Goal: Information Seeking & Learning: Learn about a topic

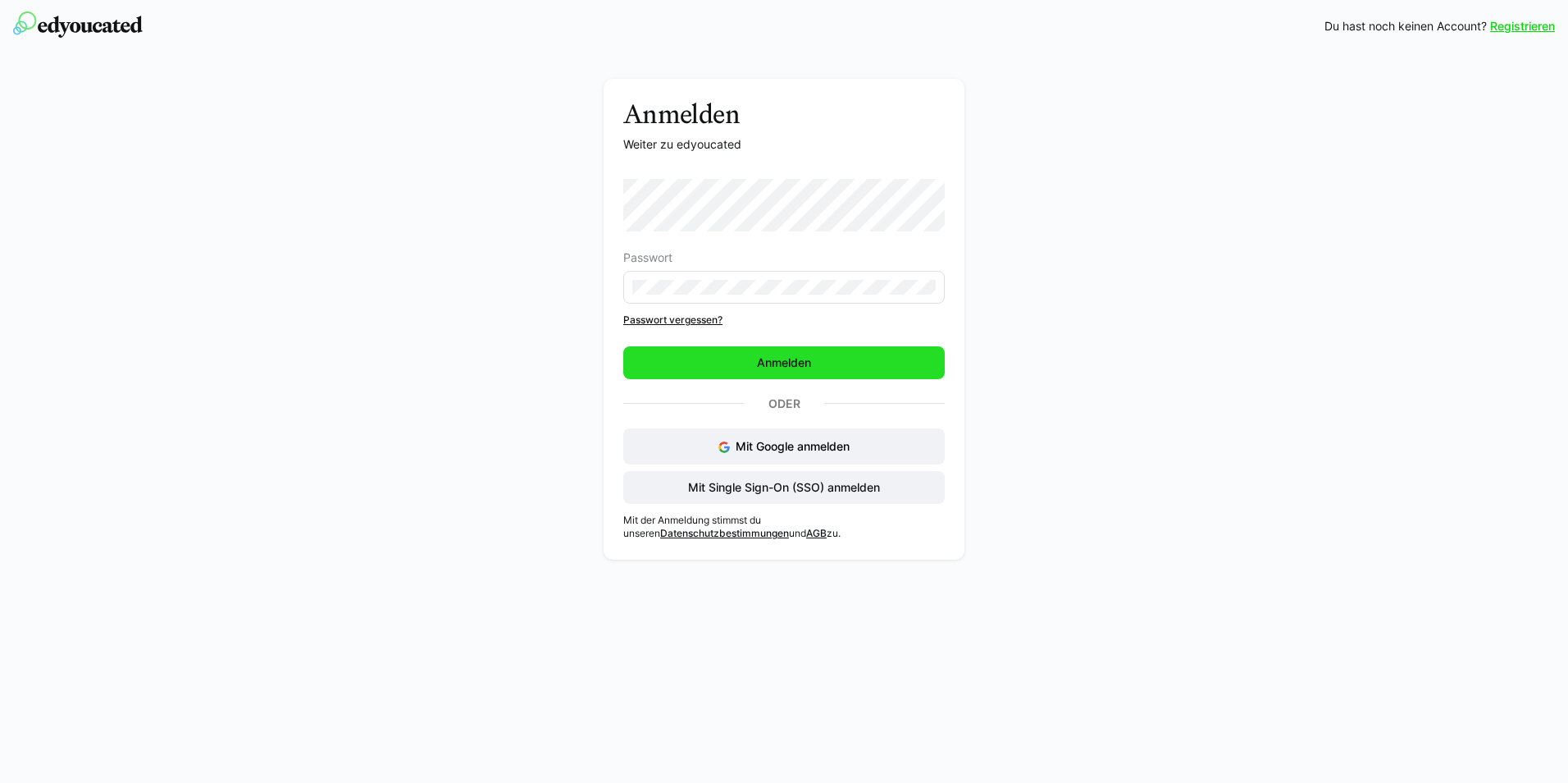
click at [708, 366] on span "Anmelden" at bounding box center [784, 362] width 322 height 33
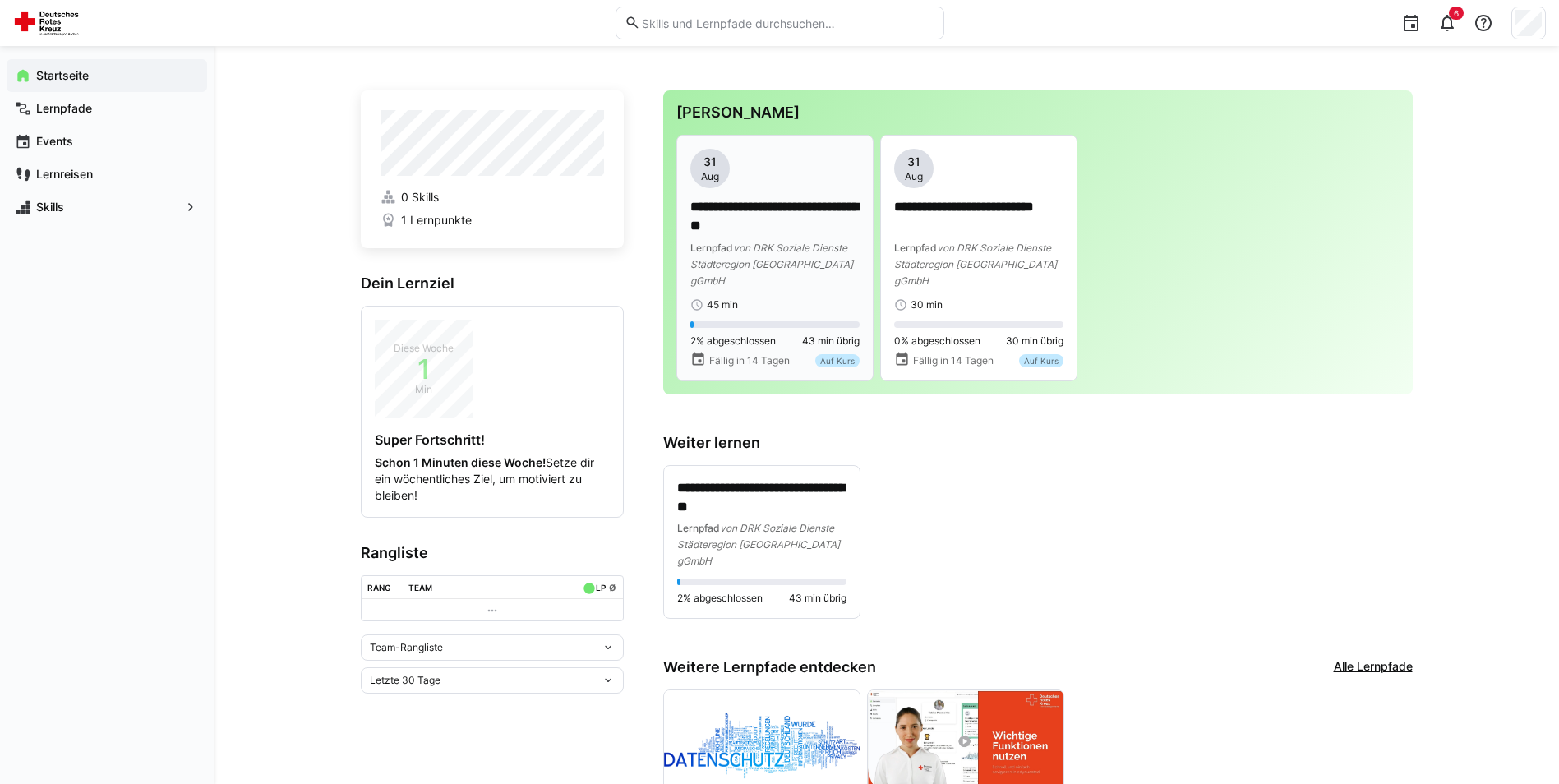
click at [736, 222] on p "**********" at bounding box center [775, 217] width 170 height 38
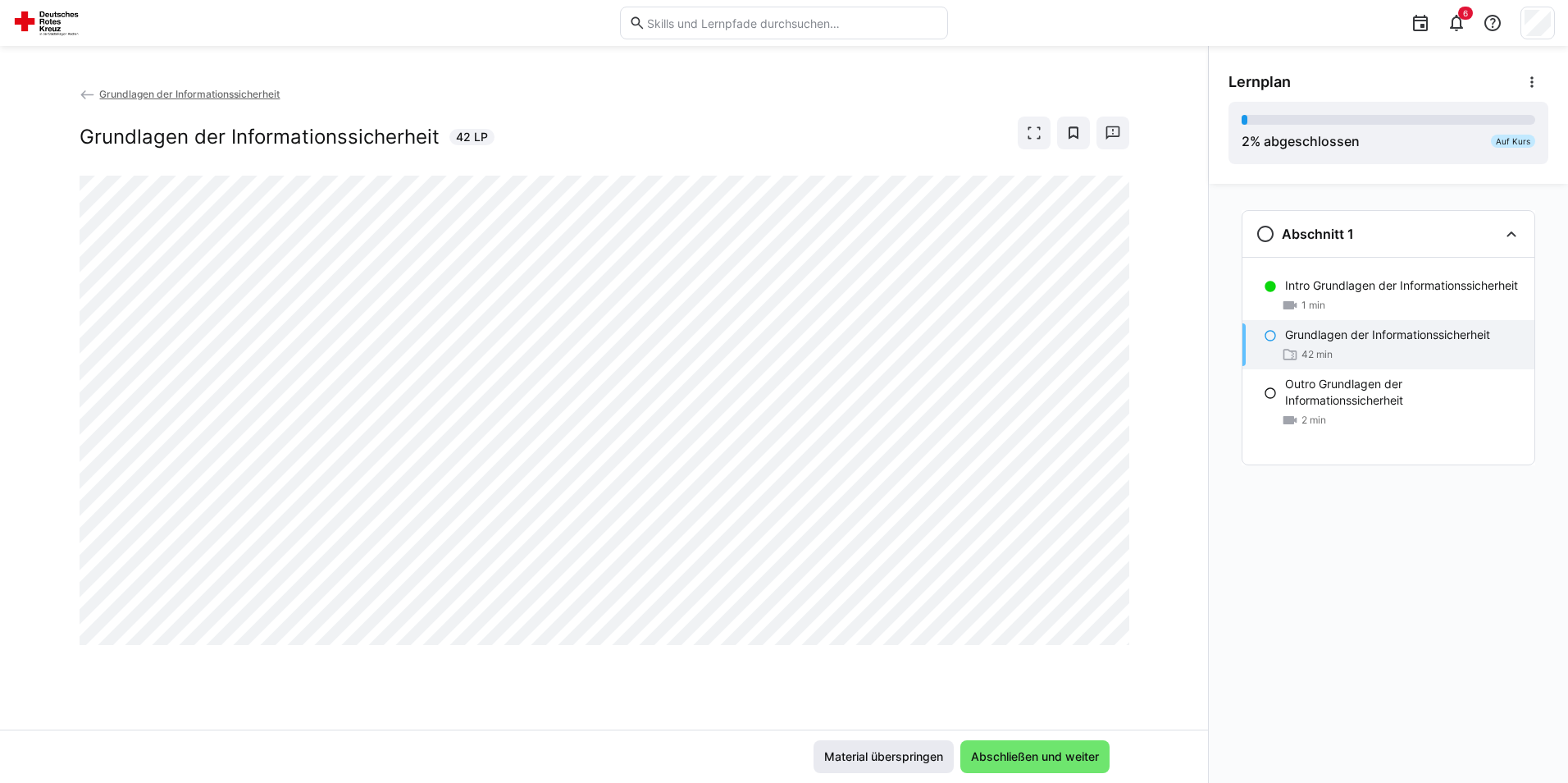
click at [887, 755] on span "Material überspringen" at bounding box center [884, 757] width 124 height 17
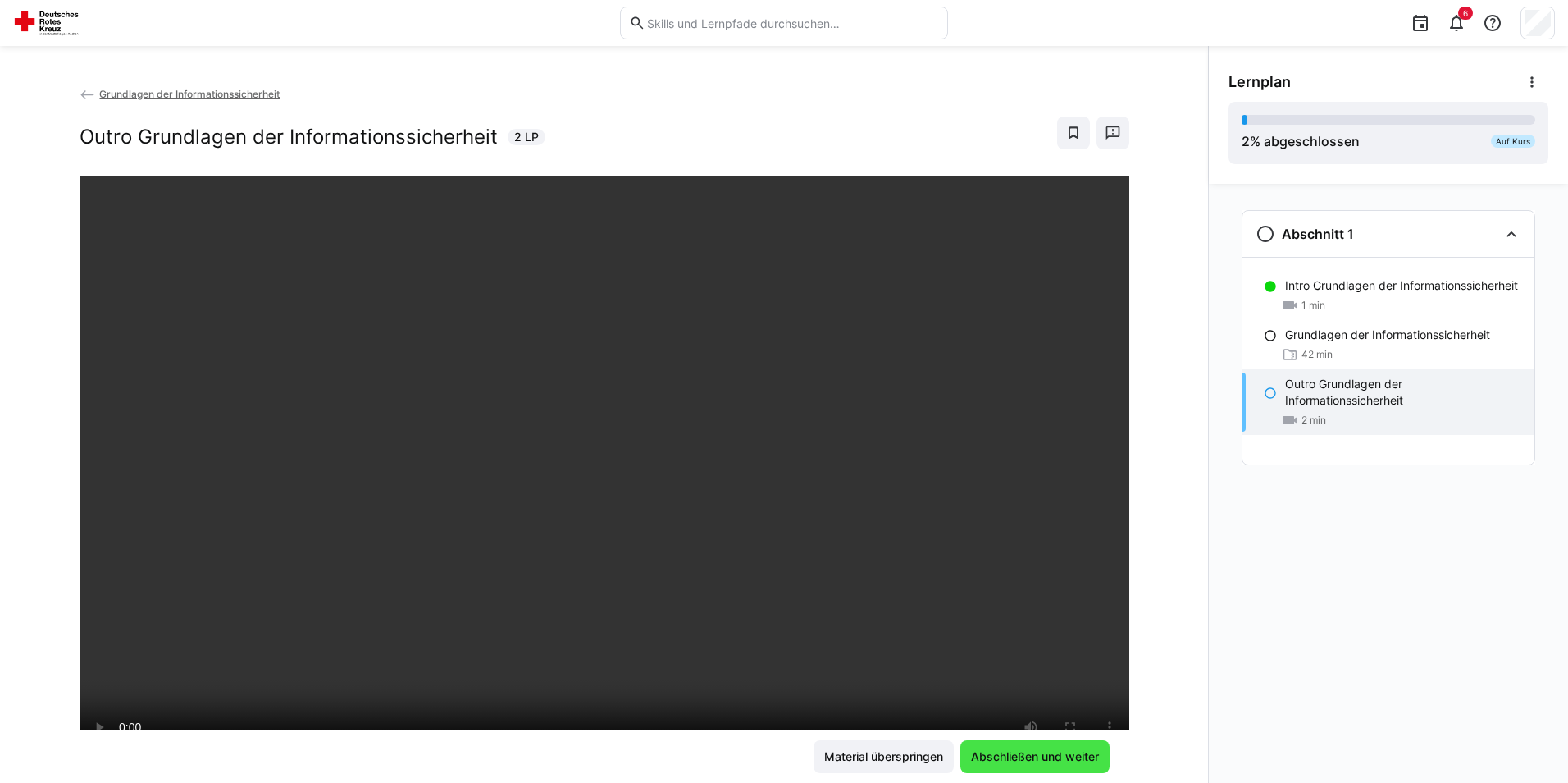
click at [999, 762] on span "Abschließen und weiter" at bounding box center [1035, 757] width 133 height 17
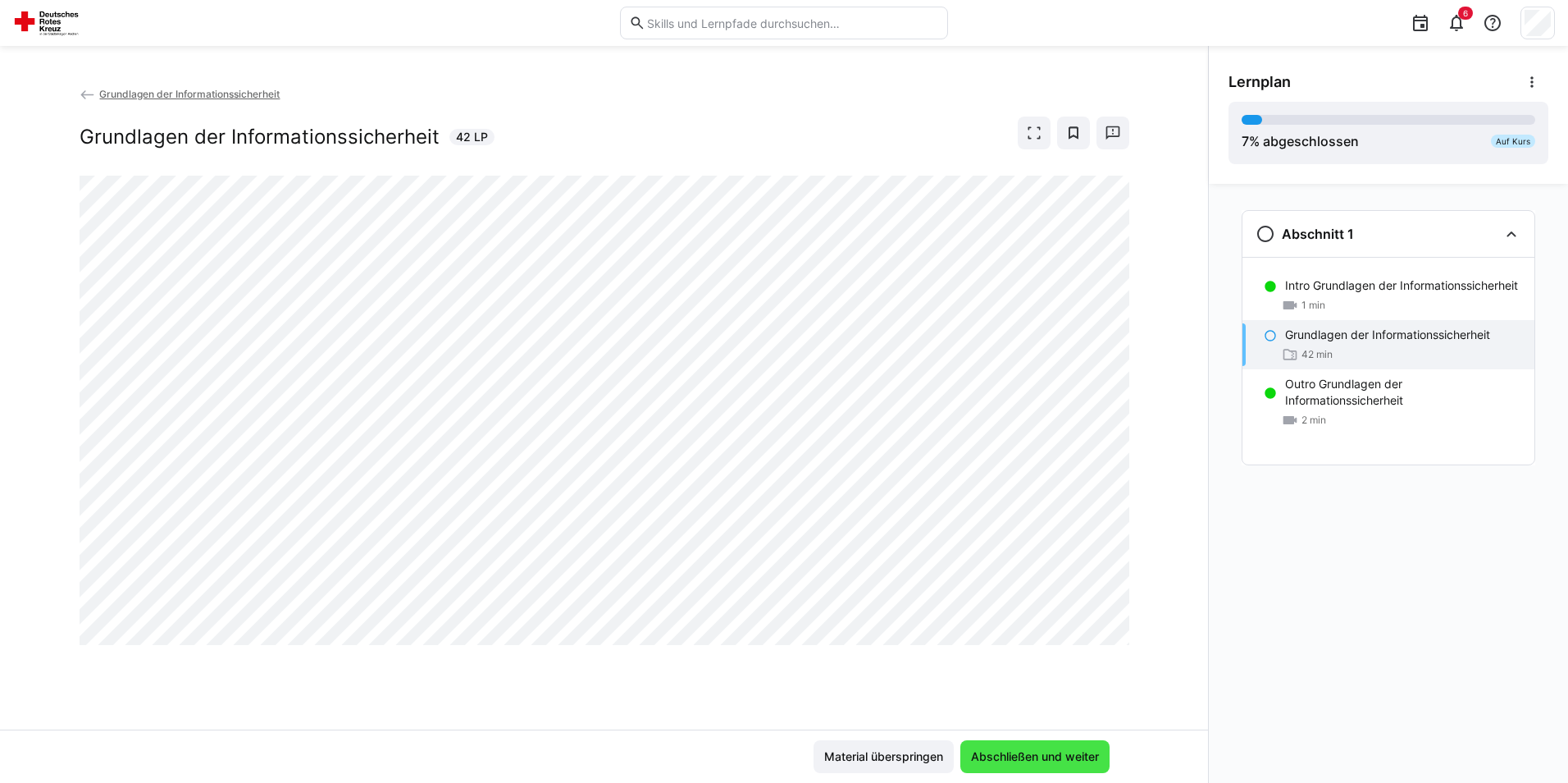
click at [983, 749] on span "Abschließen und weiter" at bounding box center [1035, 757] width 133 height 17
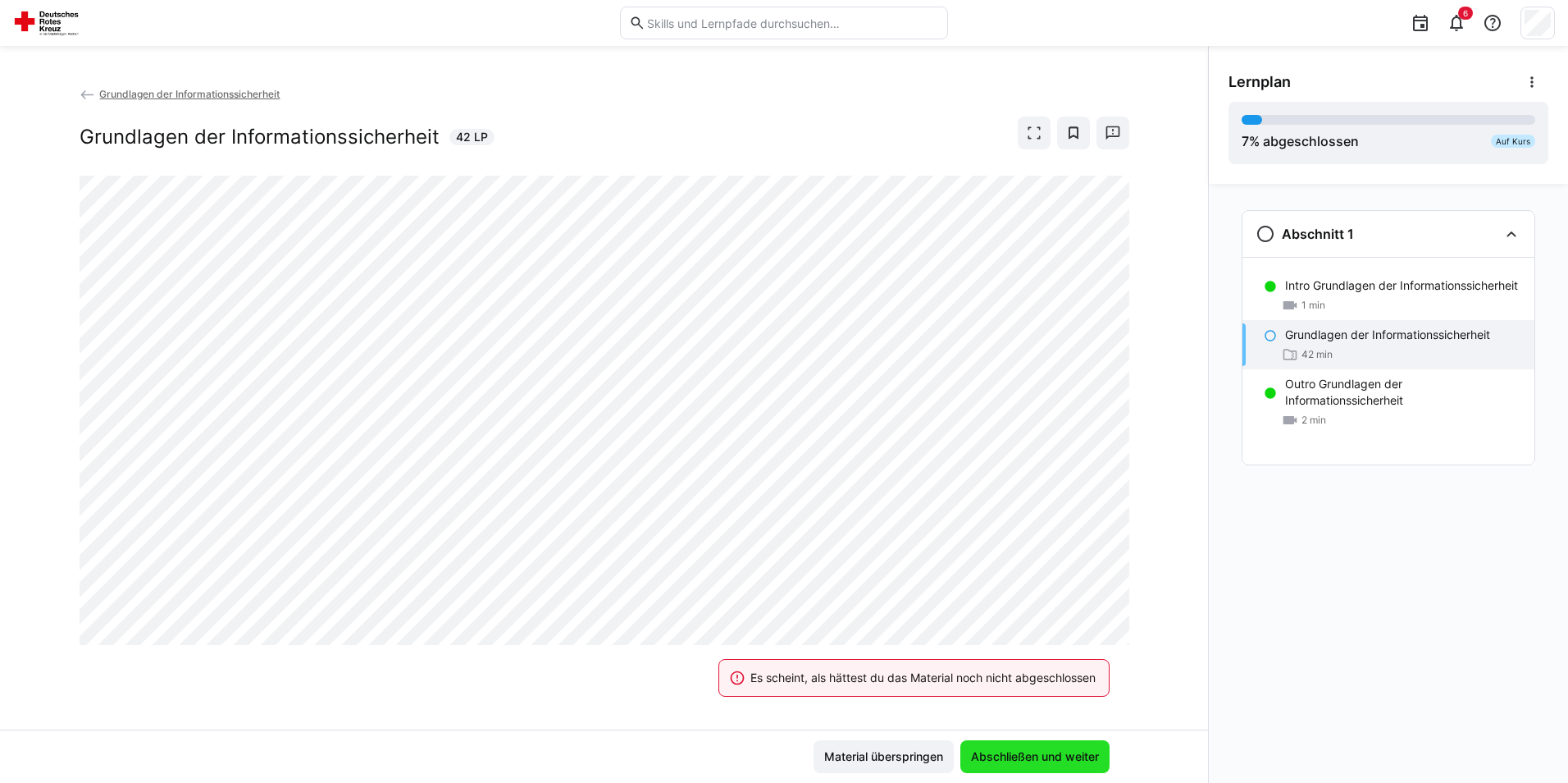
click at [981, 760] on span "Abschließen und weiter" at bounding box center [1035, 757] width 133 height 17
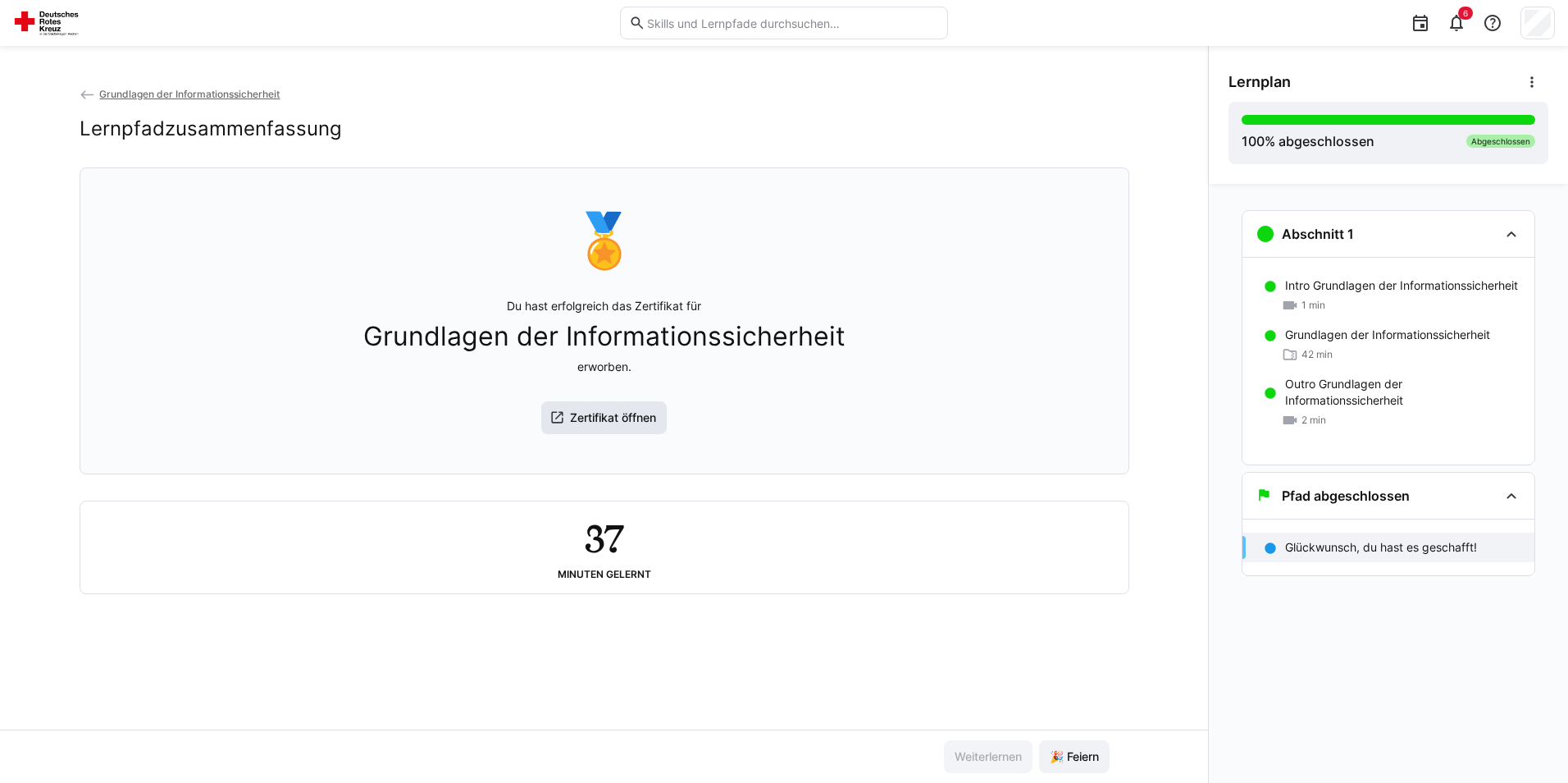
click at [598, 426] on span "Zertifikat öffnen" at bounding box center [613, 417] width 91 height 17
click at [179, 93] on span "Grundlagen der Informationssicherheit" at bounding box center [189, 94] width 180 height 13
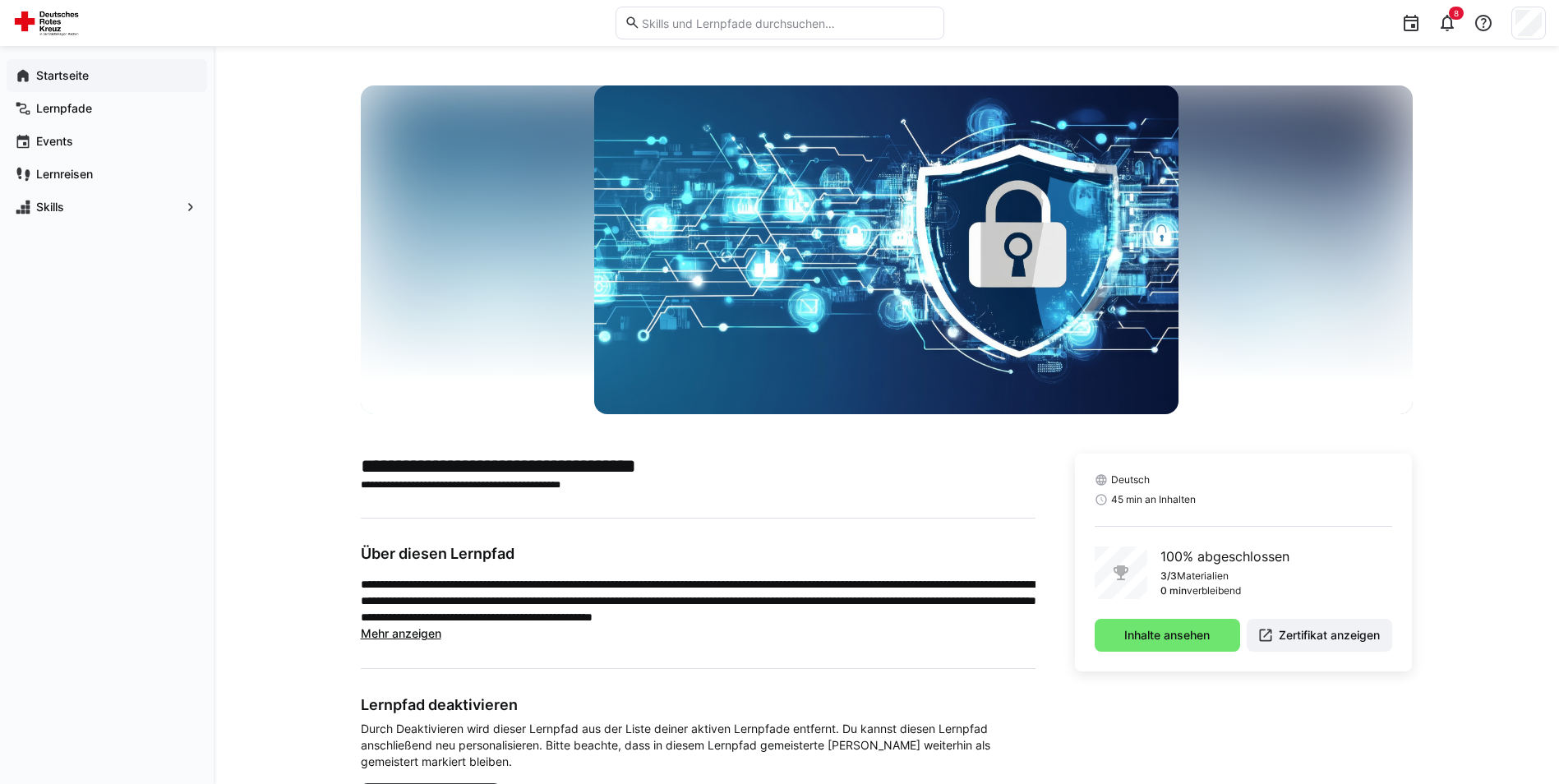
click at [50, 66] on div "Startseite" at bounding box center [107, 75] width 201 height 33
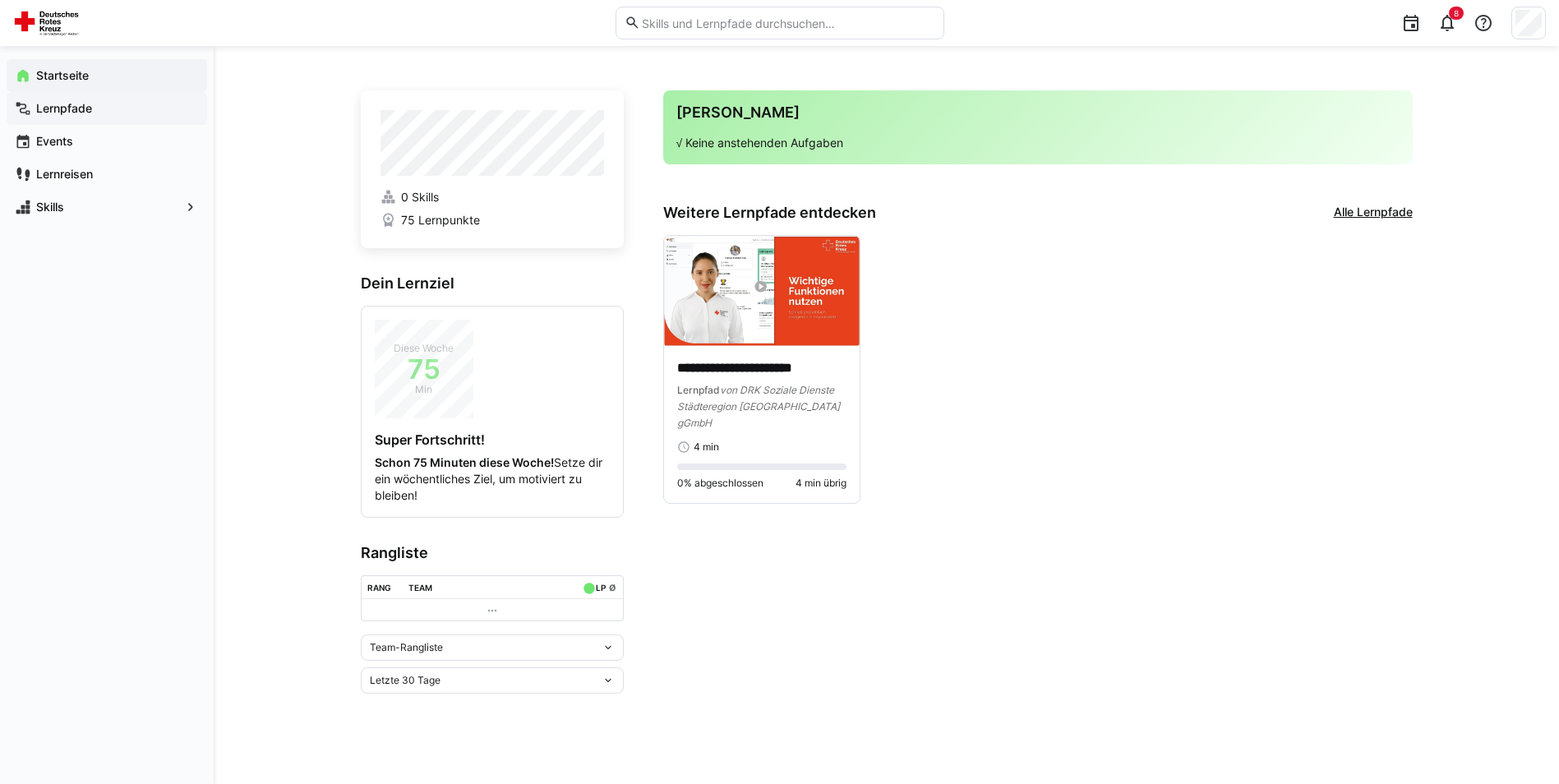
click at [0, 0] on app-navigation-label "Lernpfade" at bounding box center [0, 0] width 0 height 0
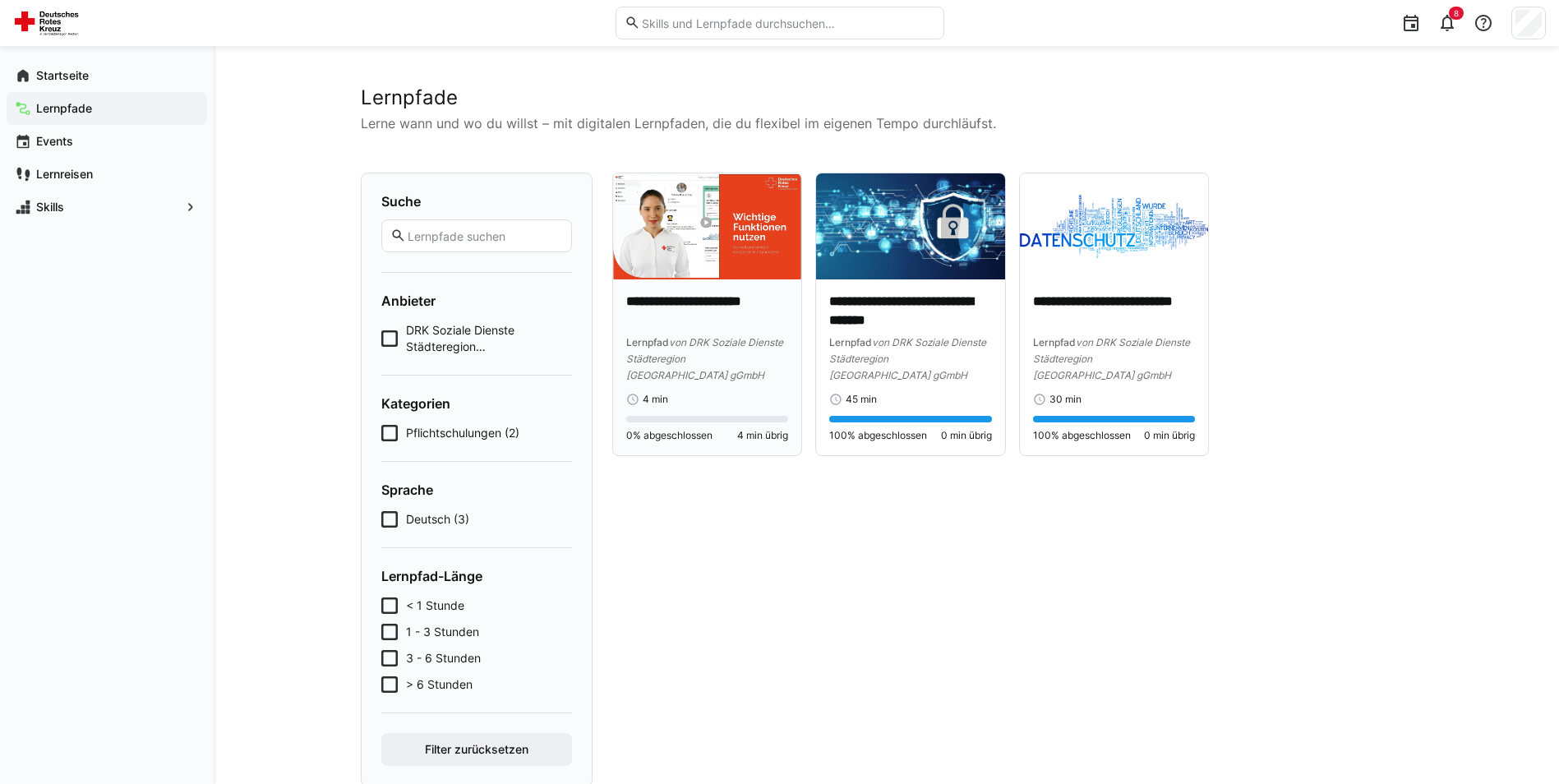
click at [678, 319] on p "**********" at bounding box center [708, 311] width 163 height 38
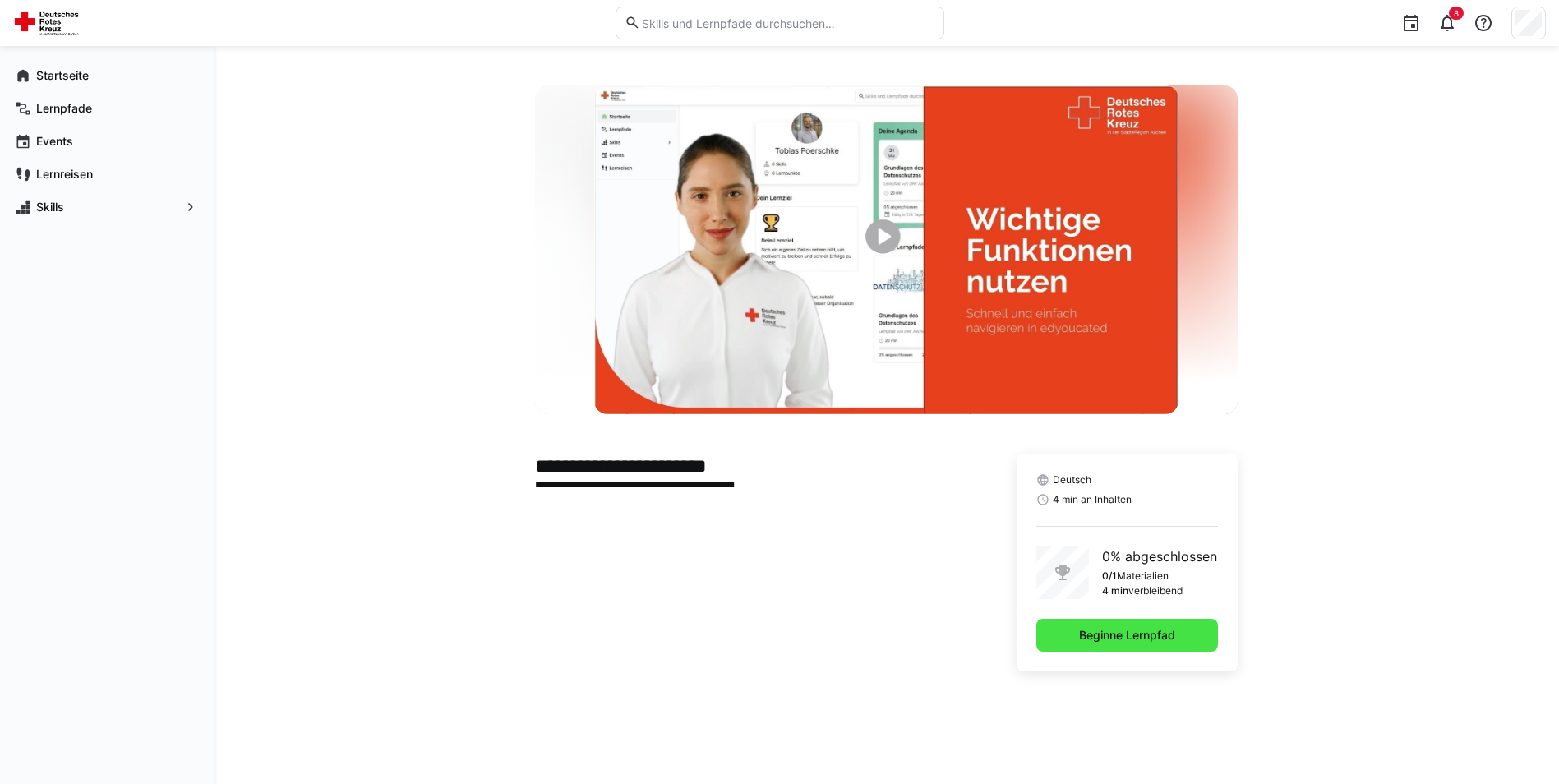
click at [1070, 635] on span "Beginne Lernpfad" at bounding box center [1127, 635] width 181 height 33
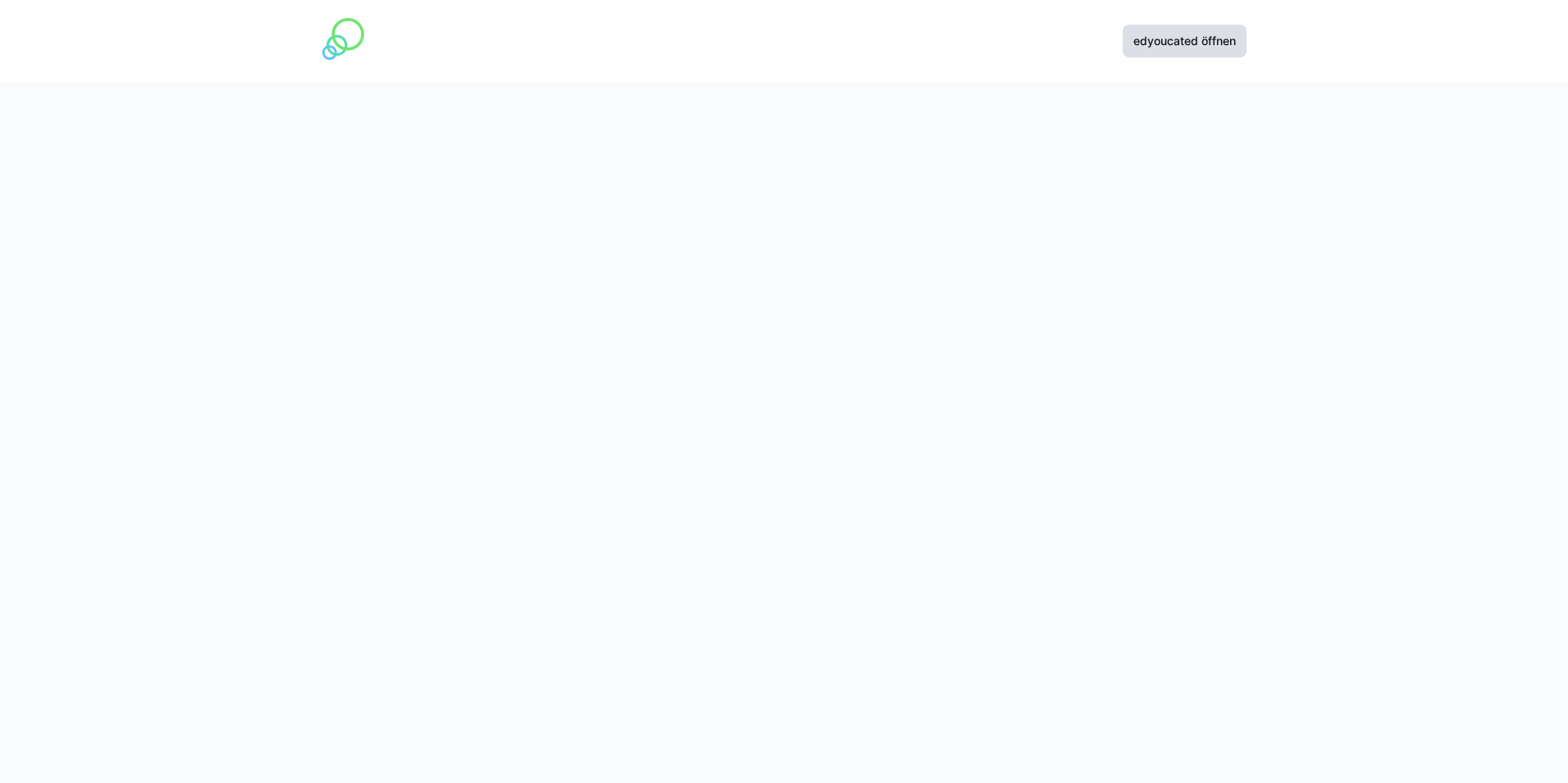
click at [1202, 44] on span "edyoucated öffnen" at bounding box center [1185, 41] width 107 height 17
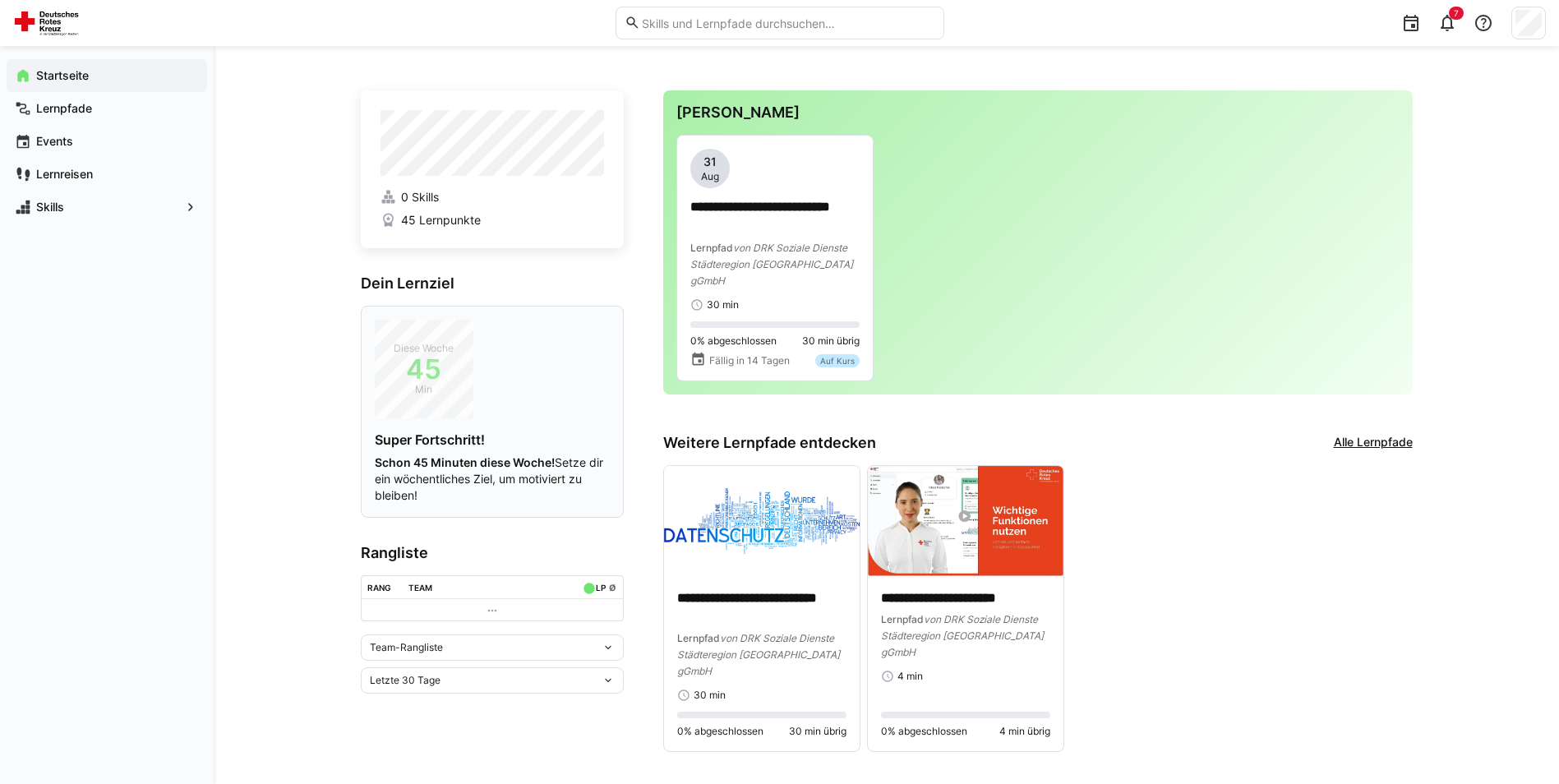
click at [437, 452] on div "Super Fortschritt! Schon 45 Minuten diese Woche! Setze dir ein wöchentliches Zi…" at bounding box center [492, 468] width 235 height 72
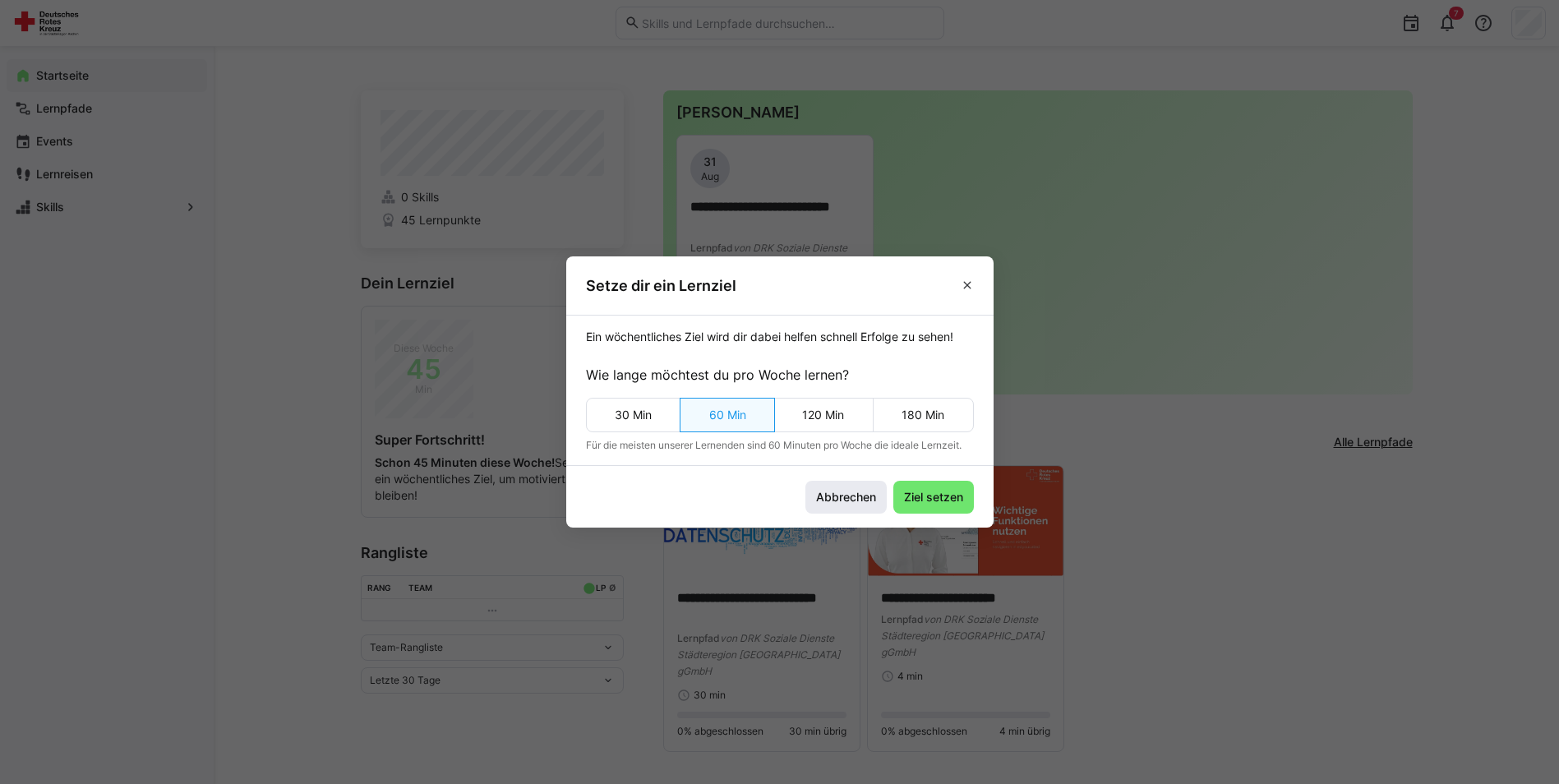
click at [865, 497] on span "Abbrechen" at bounding box center [845, 497] width 65 height 17
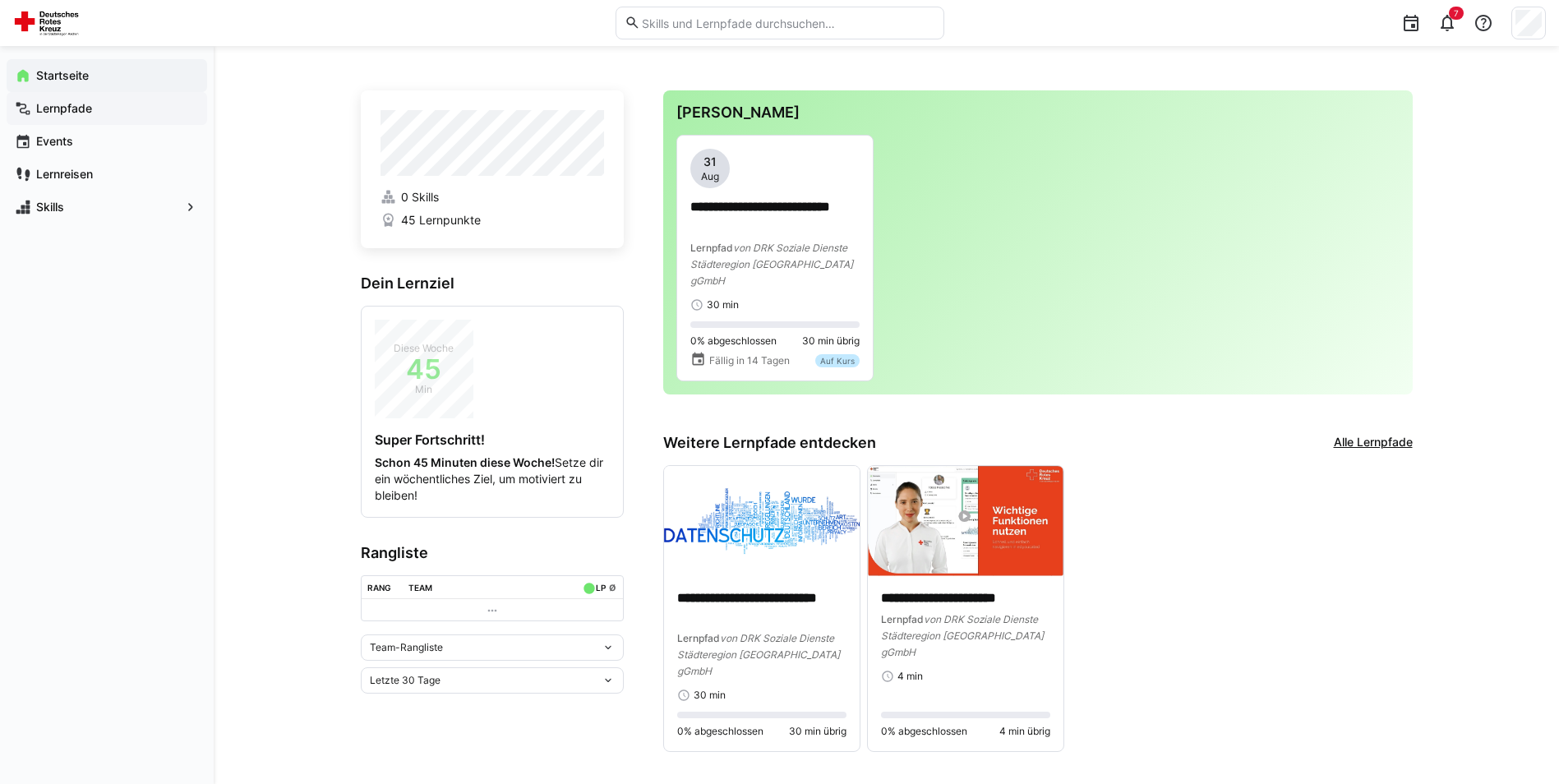
click at [92, 115] on span "Lernpfade" at bounding box center [116, 108] width 165 height 17
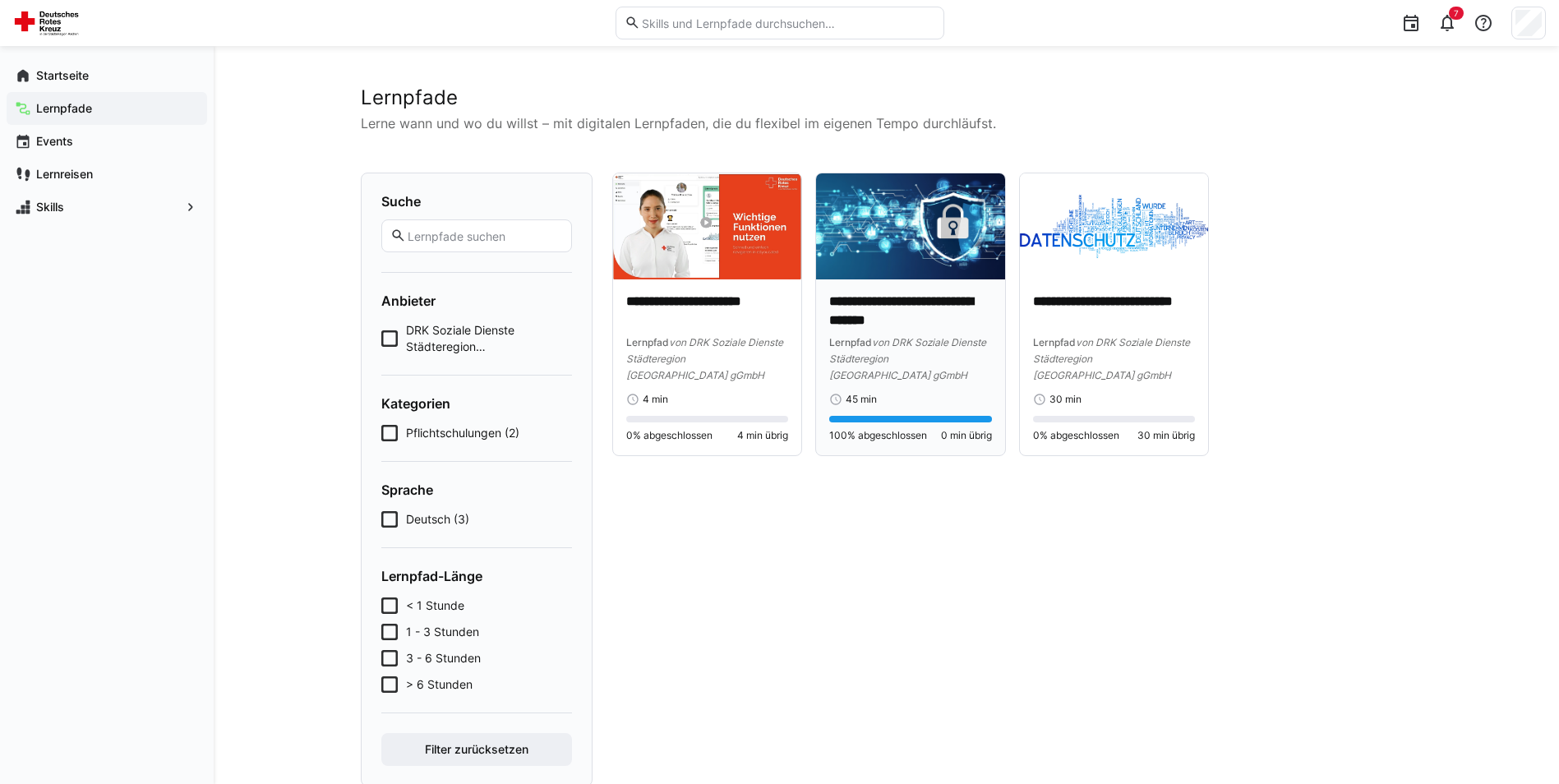
click at [888, 311] on p "**********" at bounding box center [910, 311] width 163 height 38
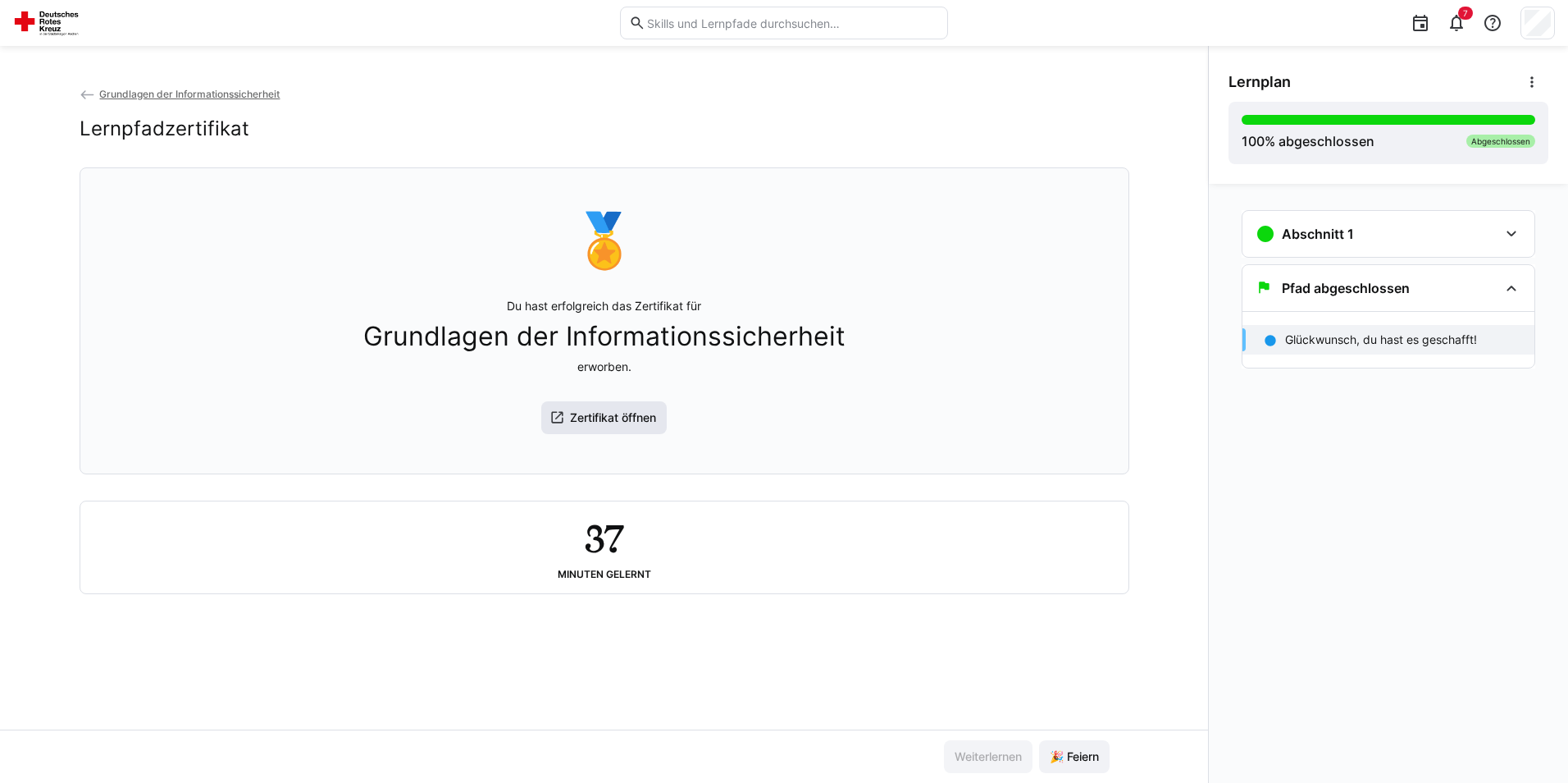
click at [578, 417] on span "Zertifikat öffnen" at bounding box center [613, 417] width 91 height 17
click at [176, 88] on span "Grundlagen der Informationssicherheit" at bounding box center [189, 94] width 180 height 13
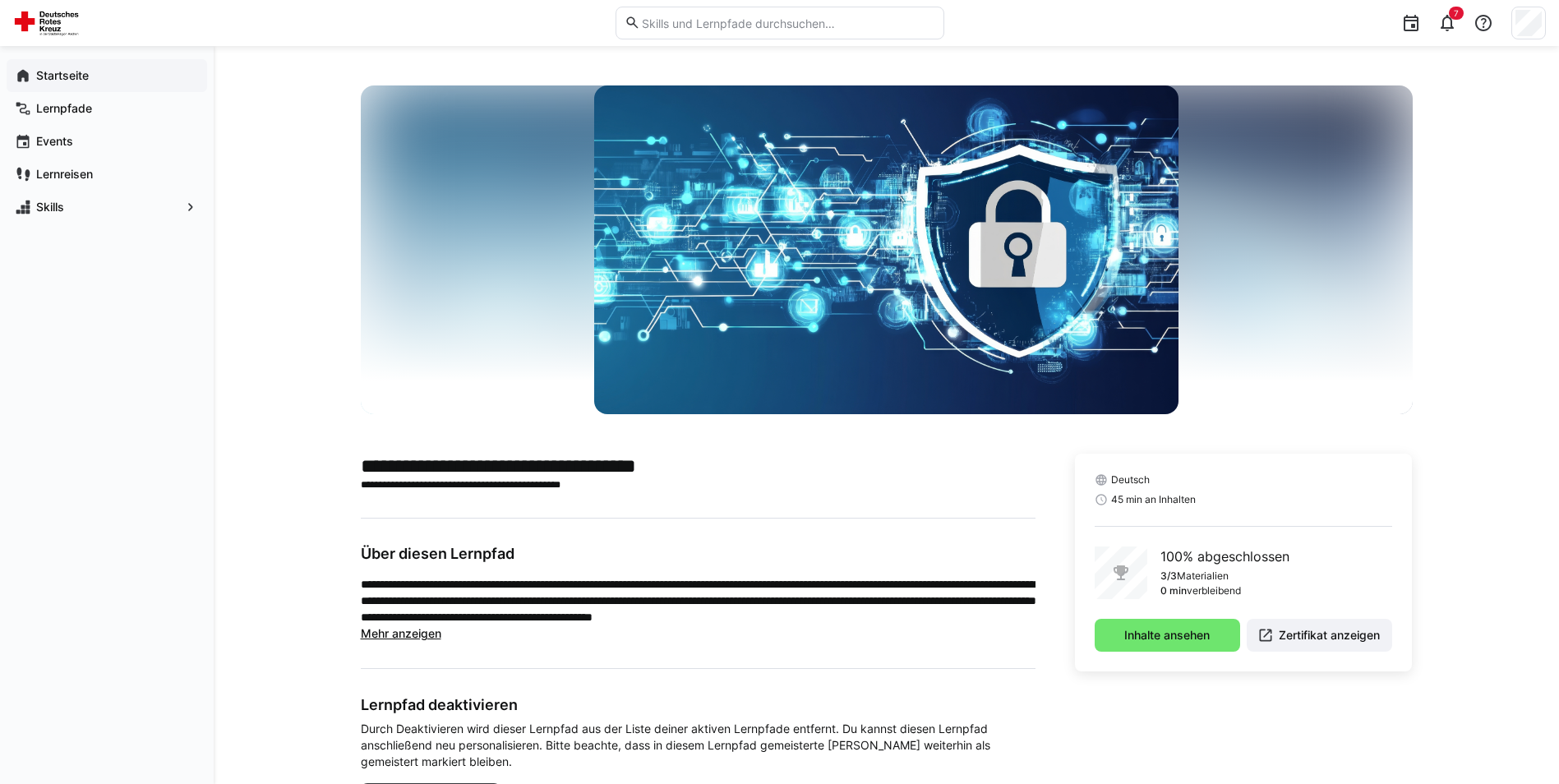
click at [0, 0] on app-navigation-label "Startseite" at bounding box center [0, 0] width 0 height 0
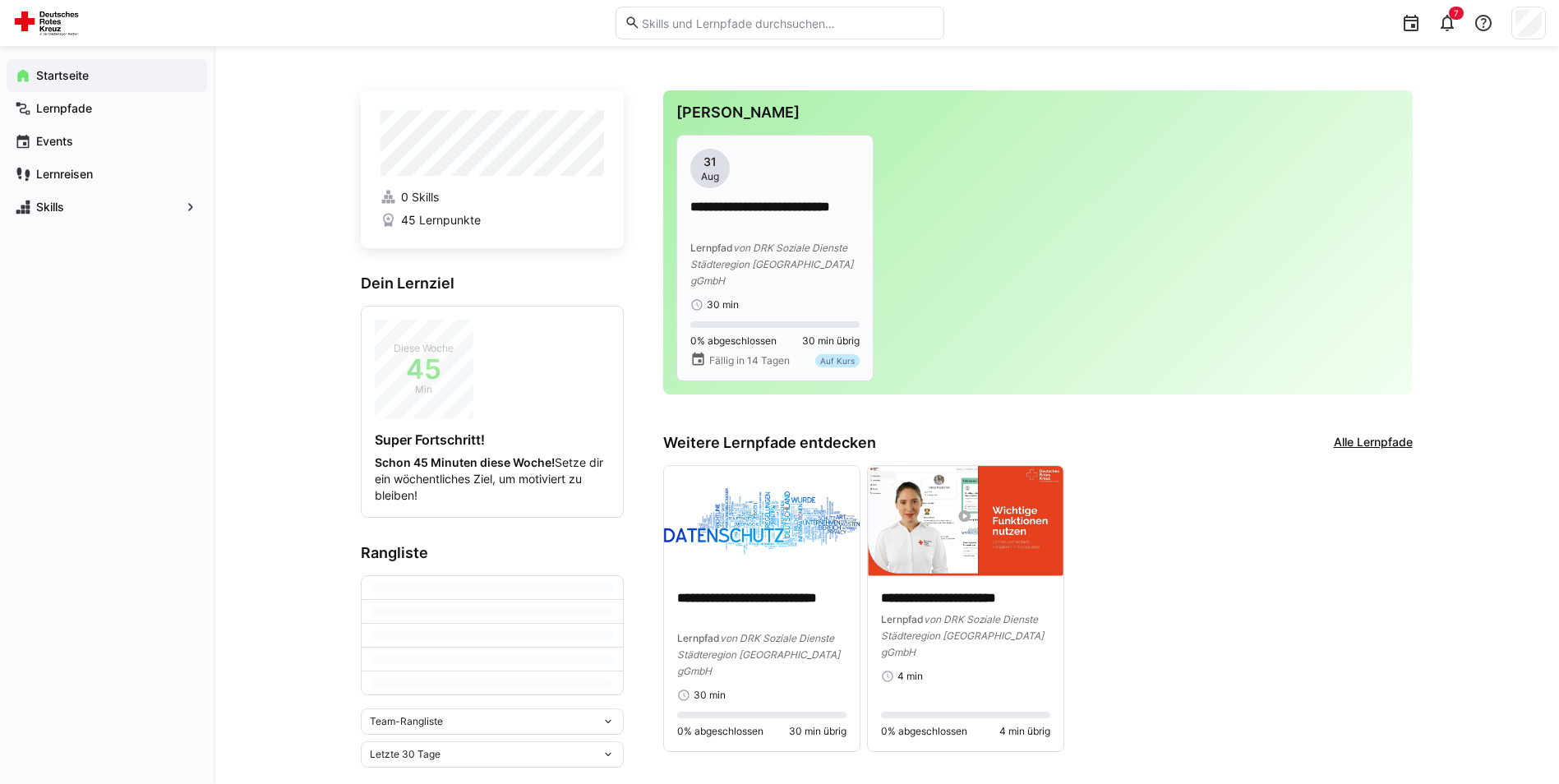
click at [755, 212] on p "**********" at bounding box center [775, 217] width 170 height 38
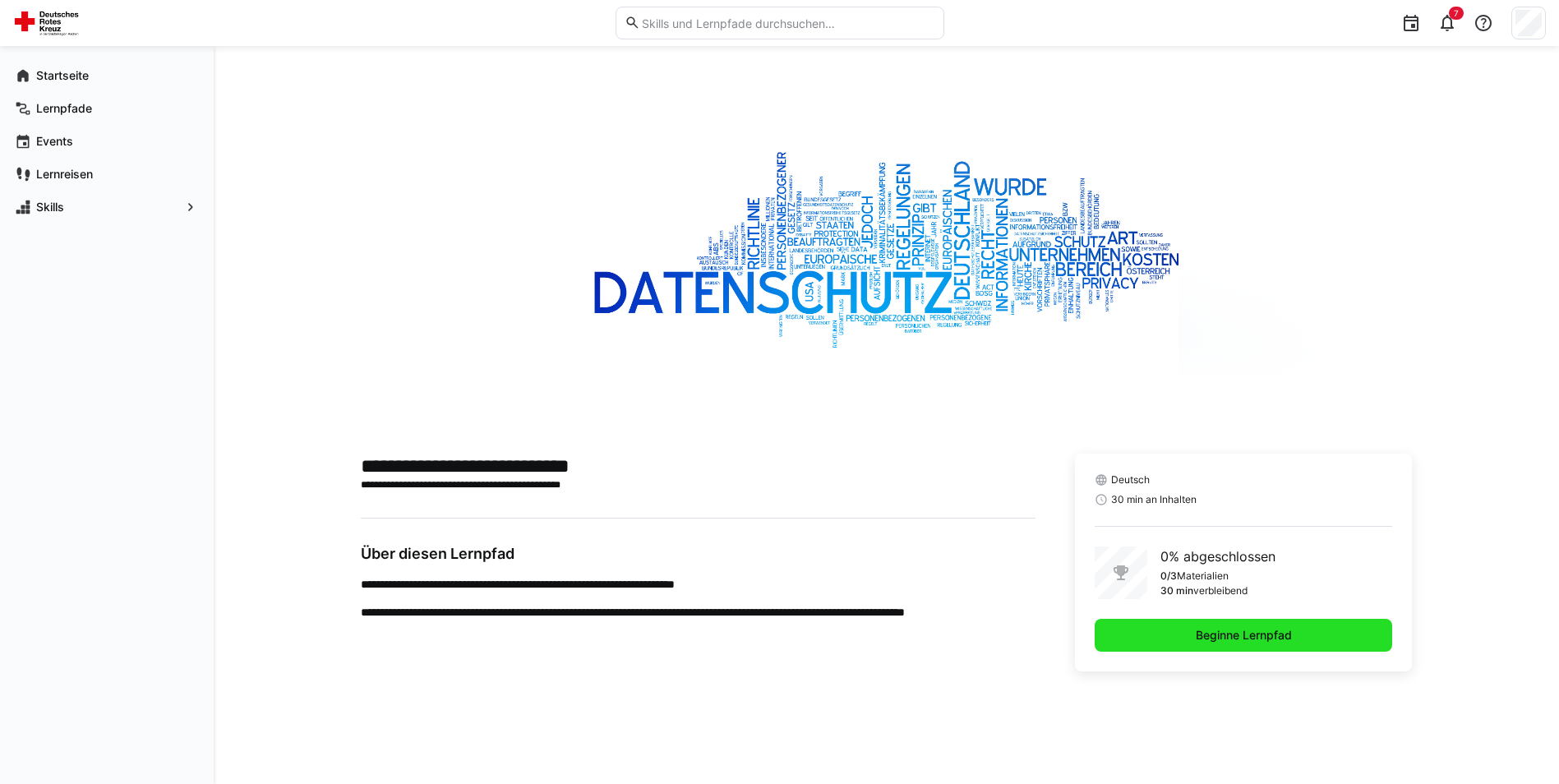
click at [1191, 644] on span "Beginne Lernpfad" at bounding box center [1243, 635] width 298 height 33
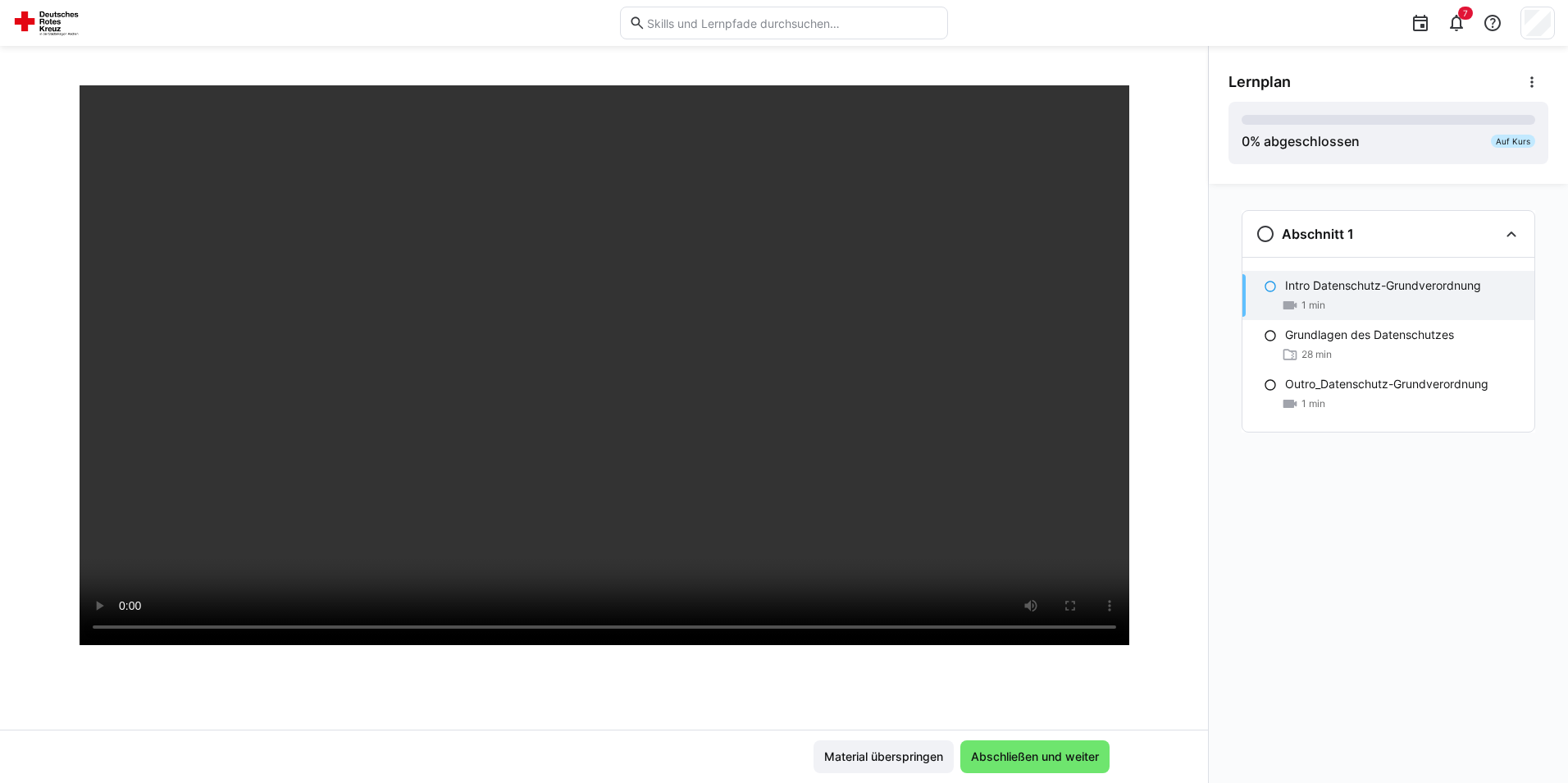
scroll to position [82, 0]
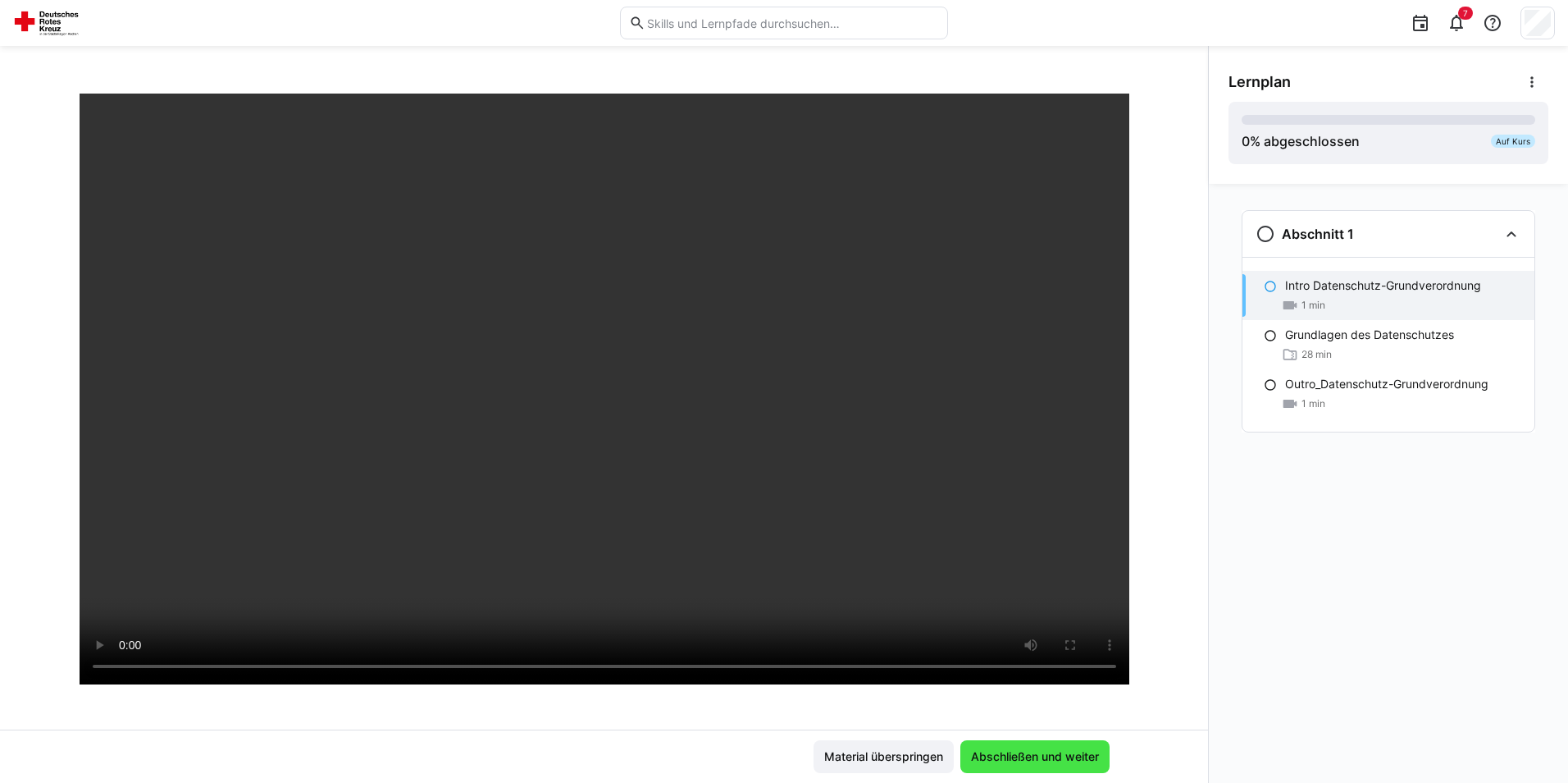
click at [990, 754] on span "Abschließen und weiter" at bounding box center [1035, 757] width 133 height 17
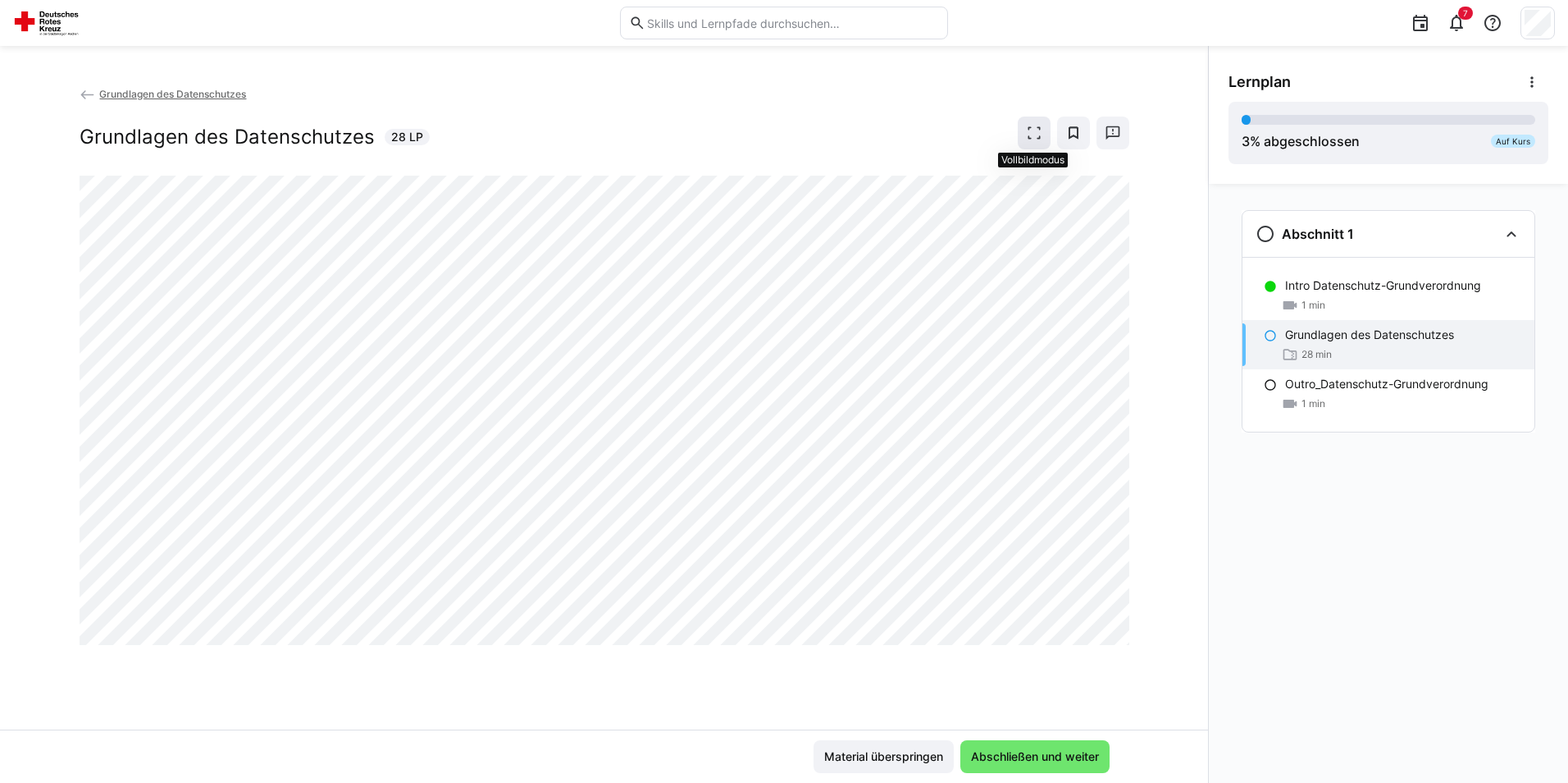
click at [1038, 138] on eds-icon at bounding box center [1034, 133] width 17 height 17
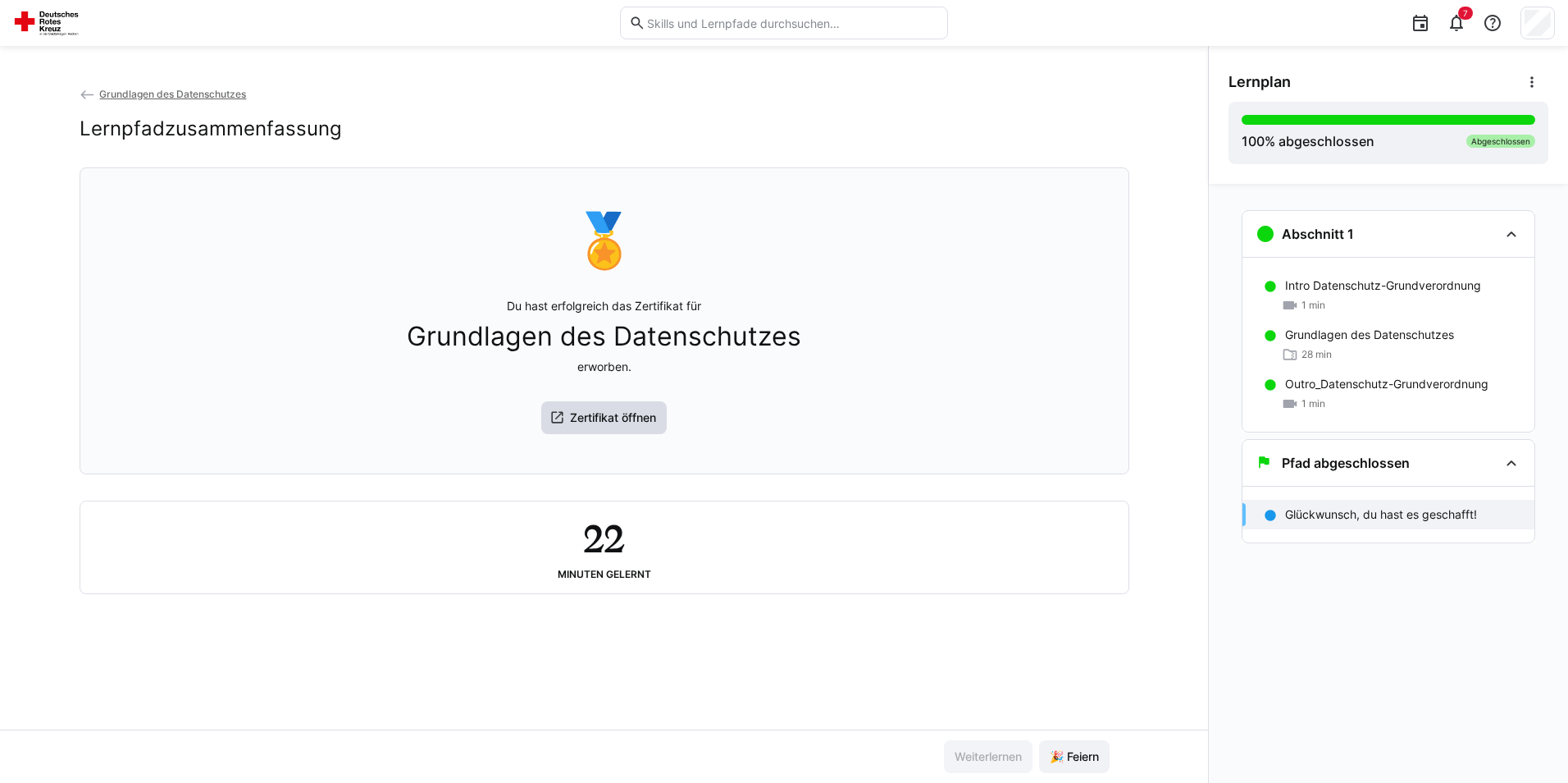
click at [637, 413] on span "Zertifikat öffnen" at bounding box center [604, 417] width 127 height 33
click at [591, 415] on span "Zertifikat öffnen" at bounding box center [613, 417] width 91 height 17
click at [587, 422] on span "Zertifikat öffnen" at bounding box center [613, 417] width 91 height 17
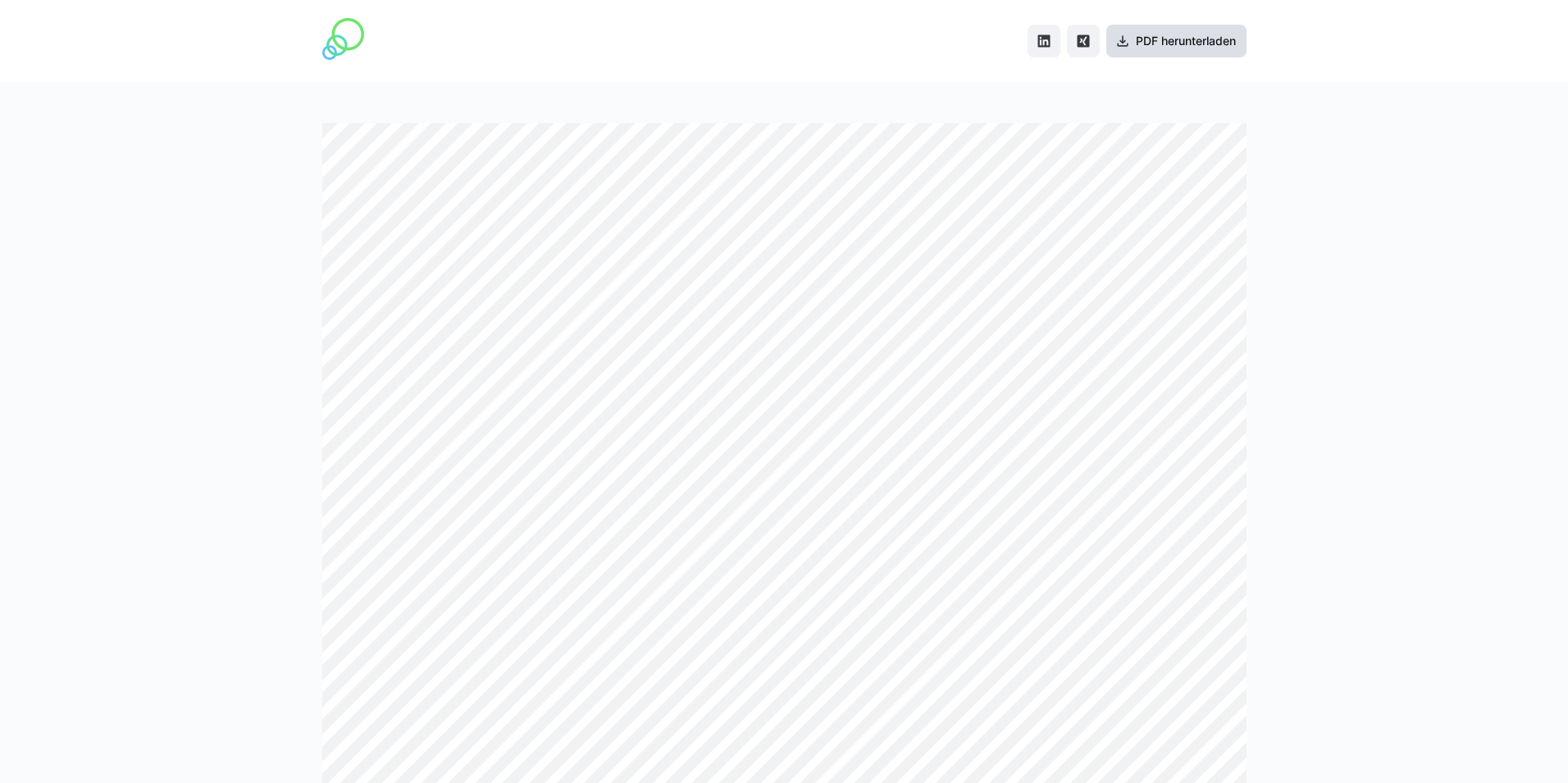
click at [1160, 35] on span "PDF herunterladen" at bounding box center [1186, 41] width 105 height 17
click at [1157, 41] on span "PDF herunterladen" at bounding box center [1186, 41] width 105 height 17
